Goal: Task Accomplishment & Management: Manage account settings

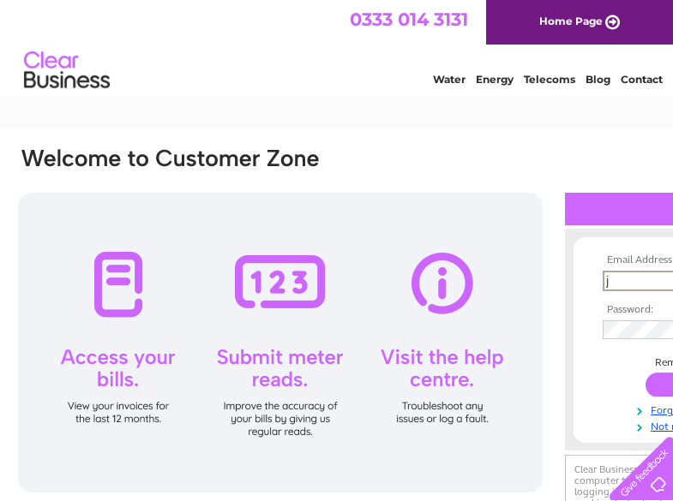
scroll to position [0, 106]
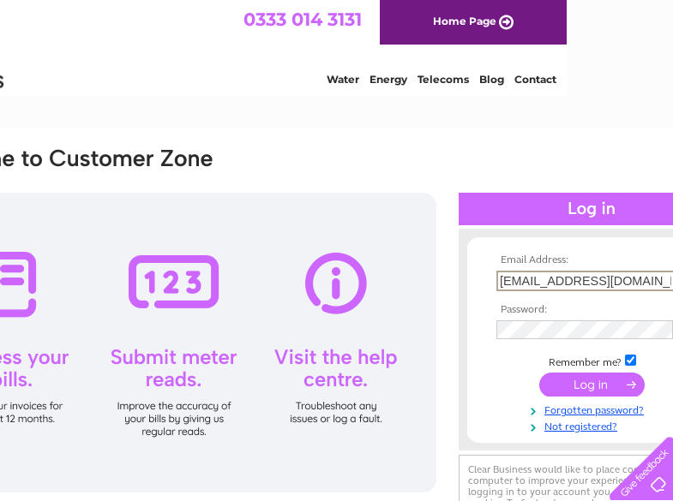
type input "[EMAIL_ADDRESS][DOMAIN_NAME]"
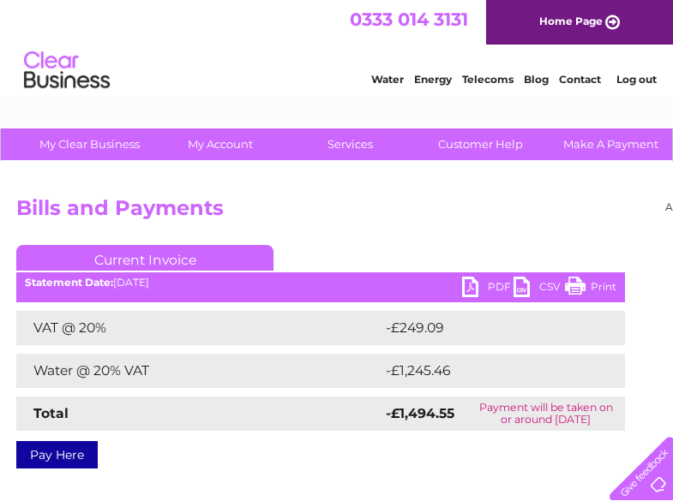
scroll to position [0, 176]
